Goal: Navigation & Orientation: Find specific page/section

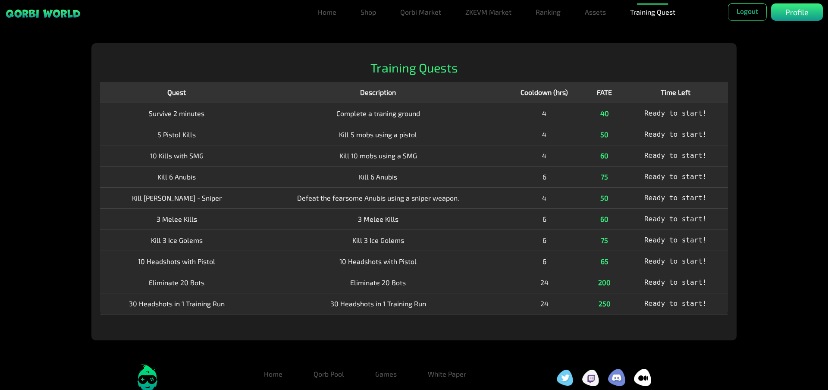
click at [294, 41] on html "Home Shop Qorbi Market ZKEVM Market Ranking Assets Assets Bundles Forge Burn Eg…" at bounding box center [414, 210] width 828 height 420
